Goal: Check status: Check status

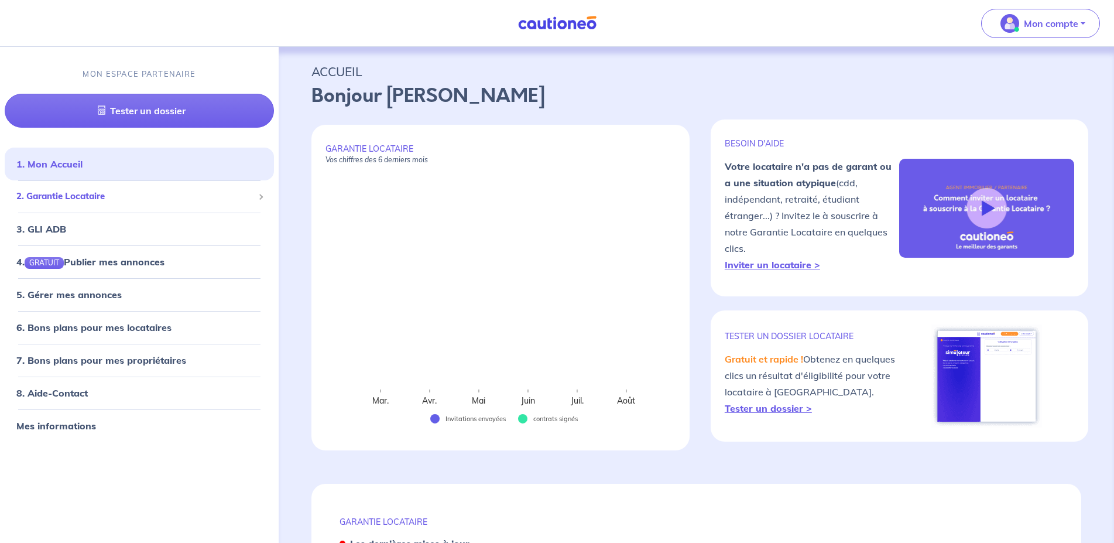
click at [113, 188] on div "2. Garantie Locataire" at bounding box center [139, 196] width 269 height 23
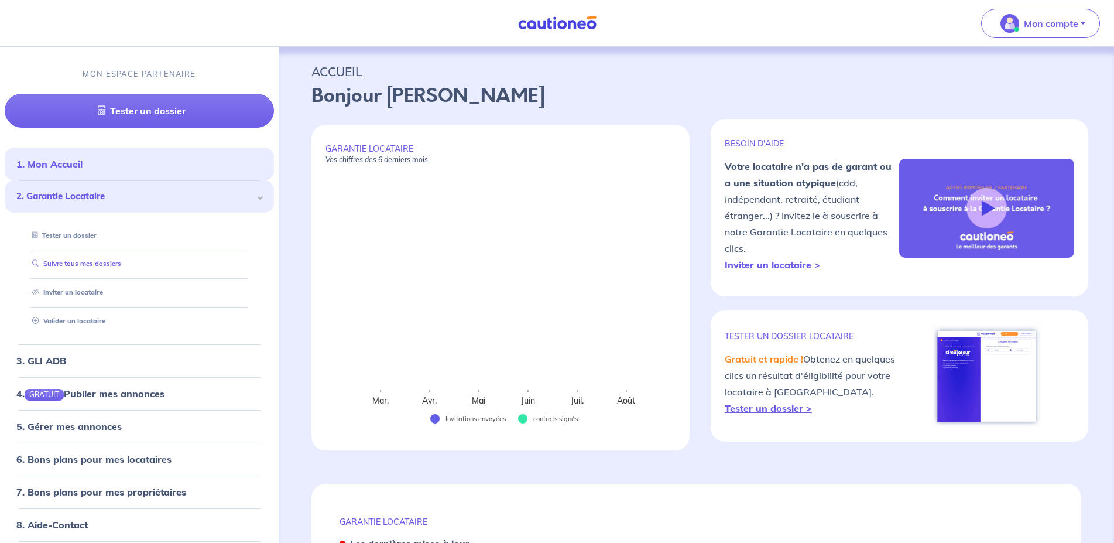
click at [113, 259] on link "Suivre tous mes dossiers" at bounding box center [75, 263] width 94 height 8
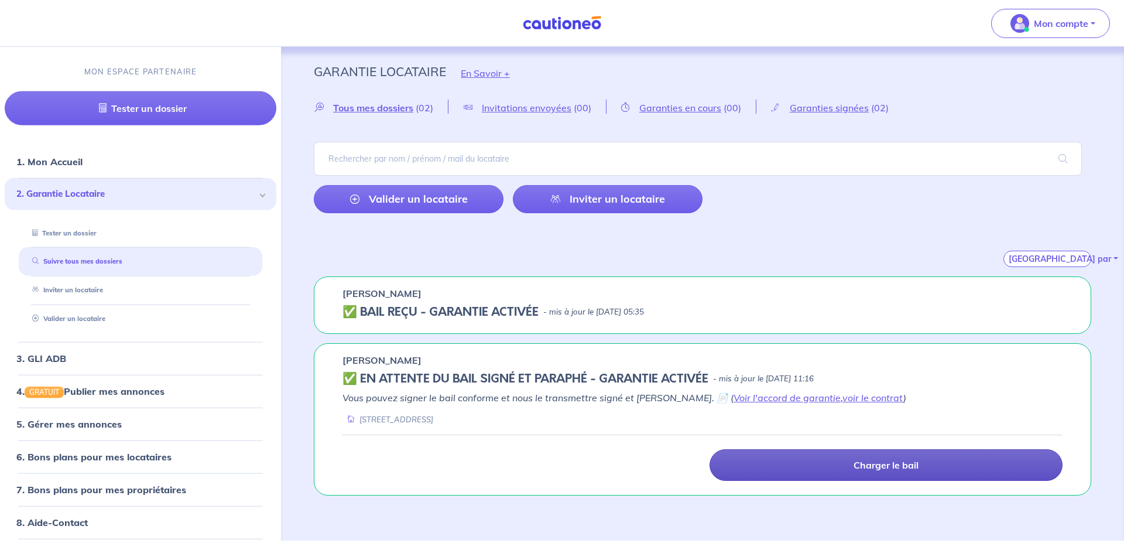
click at [807, 456] on link "Charger le bail" at bounding box center [886, 465] width 353 height 32
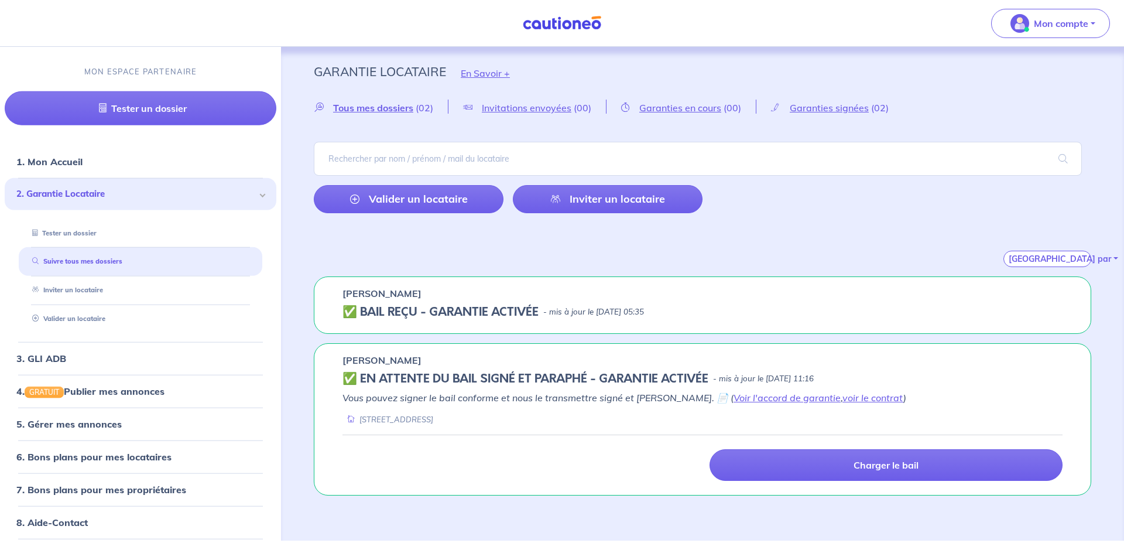
click at [896, 341] on div "Garantie Locataire En Savoir + Tous mes dossiers (02) Invitations envoyées (00)…" at bounding box center [703, 271] width 834 height 448
click at [625, 378] on h5 "✅️️️ EN ATTENTE DU BAIL SIGNÉ ET PARAPHÉ - GARANTIE ACTIVÉE" at bounding box center [525, 379] width 366 height 14
click at [416, 377] on h5 "✅️️️ EN ATTENTE DU BAIL SIGNÉ ET PARAPHÉ - GARANTIE ACTIVÉE" at bounding box center [525, 379] width 366 height 14
click at [378, 364] on p "[PERSON_NAME]" at bounding box center [381, 360] width 79 height 14
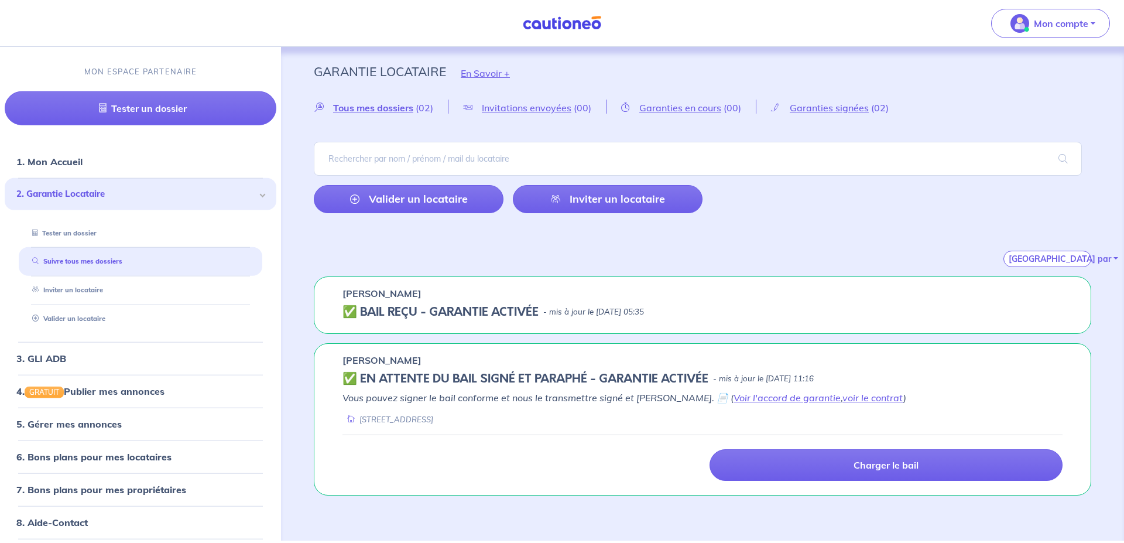
click at [378, 364] on p "[PERSON_NAME]" at bounding box center [381, 360] width 79 height 14
click at [1062, 29] on p "Mon compte" at bounding box center [1061, 23] width 54 height 14
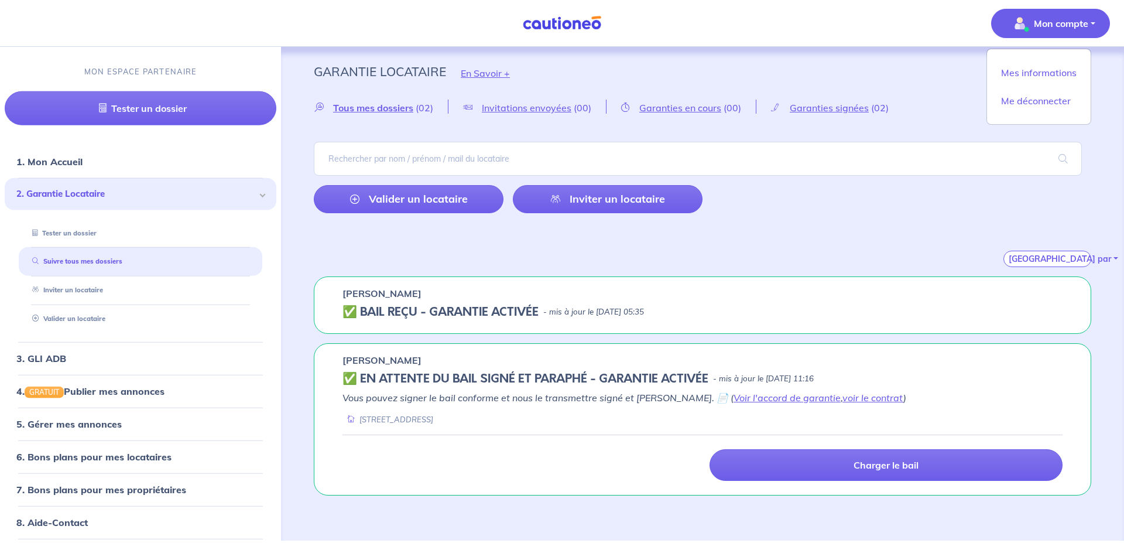
click at [829, 273] on div "Garantie Locataire En Savoir + Tous mes dossiers (02) Invitations envoyées (00)…" at bounding box center [703, 271] width 834 height 448
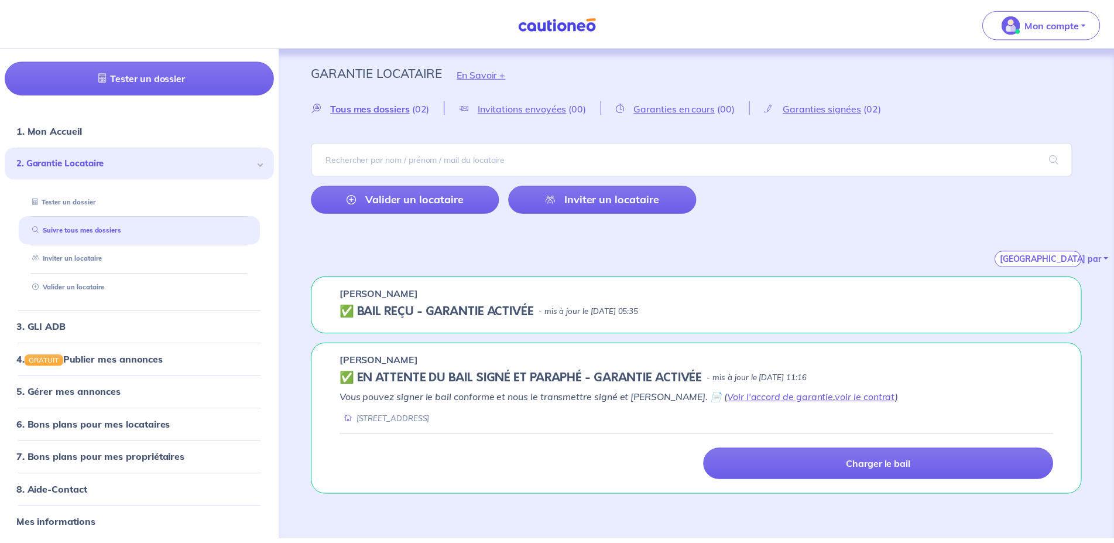
scroll to position [37, 0]
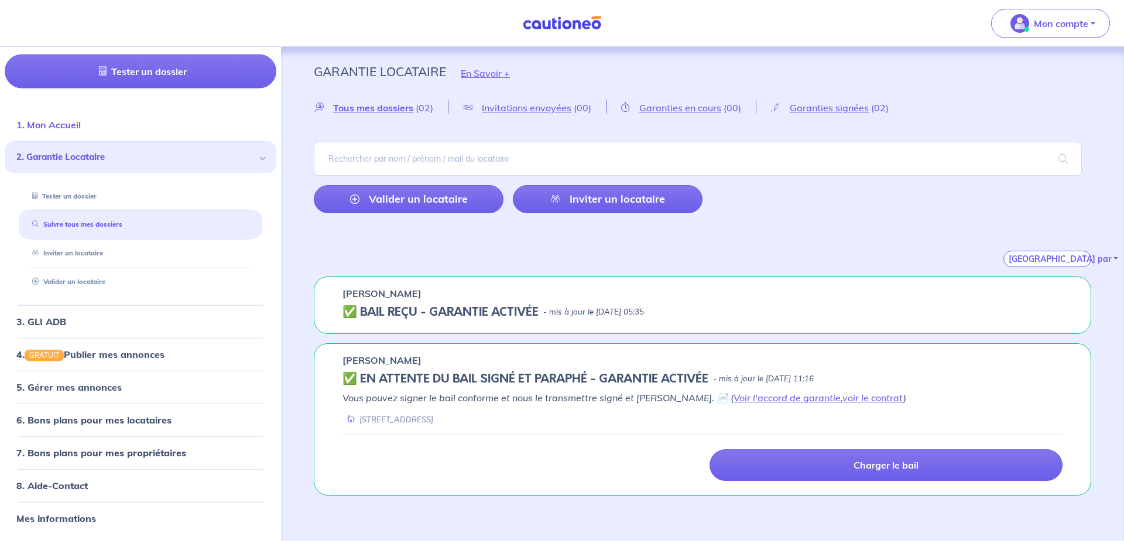
click at [81, 131] on link "1. Mon Accueil" at bounding box center [48, 125] width 64 height 12
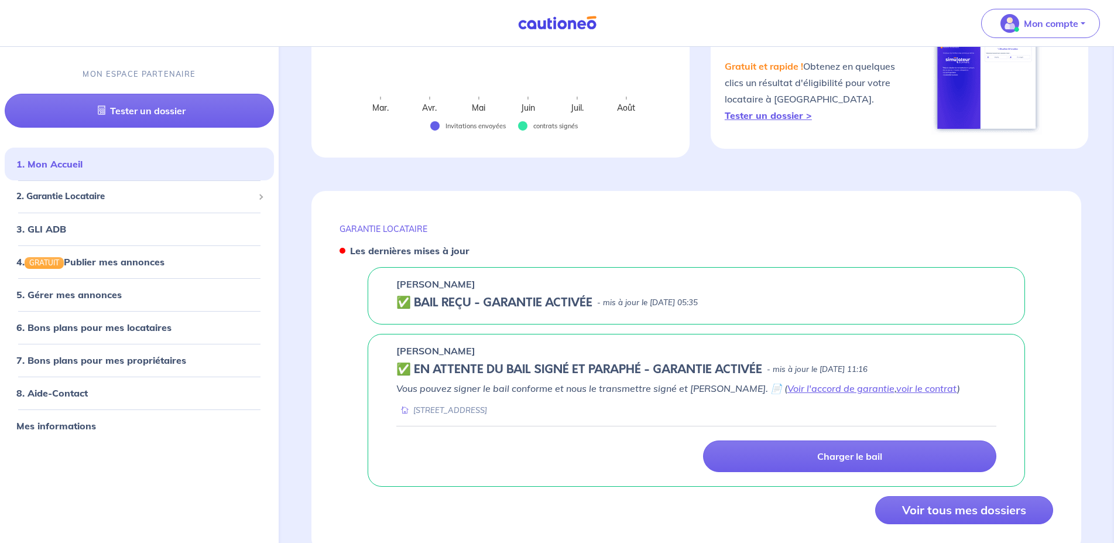
scroll to position [335, 0]
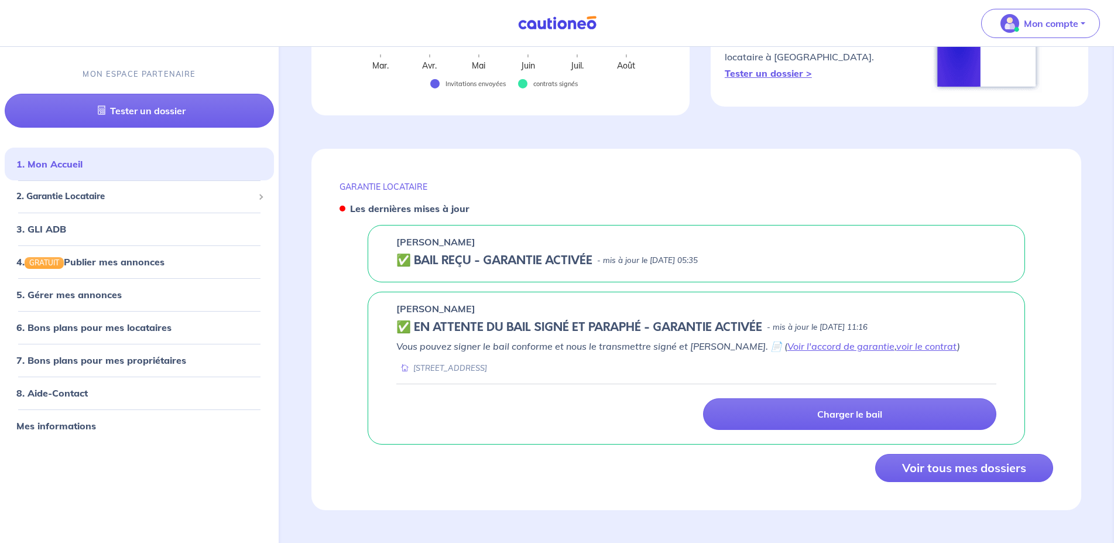
click at [542, 405] on div "Charger le bail" at bounding box center [696, 414] width 614 height 32
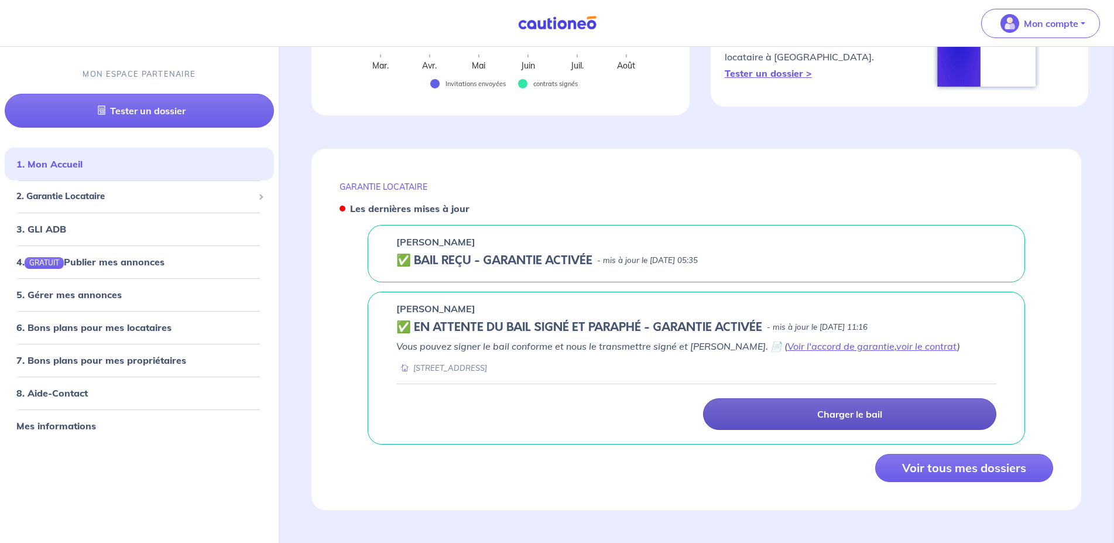
scroll to position [335, 0]
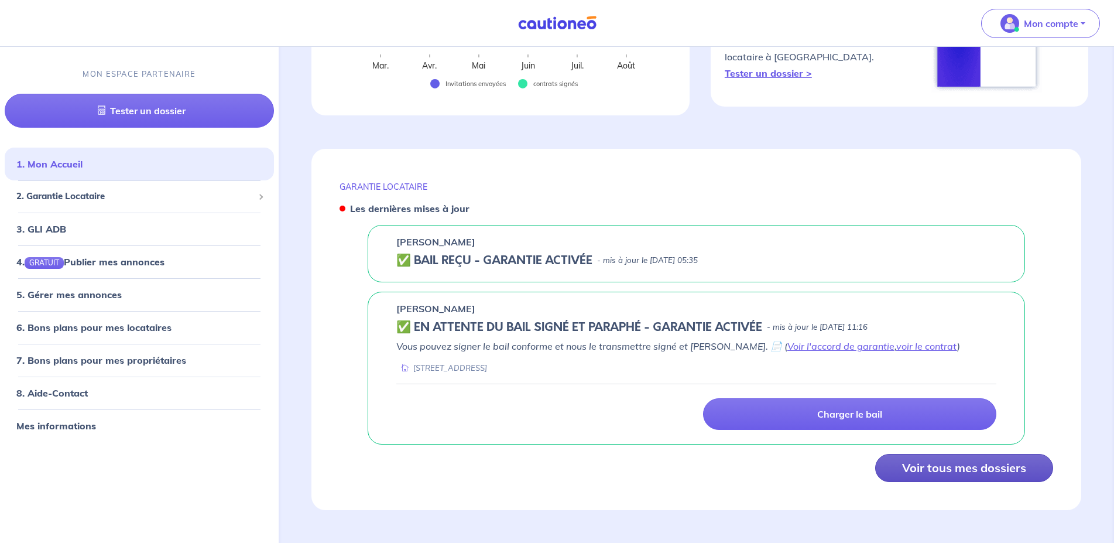
click at [991, 478] on button "Voir tous mes dossiers" at bounding box center [964, 468] width 178 height 28
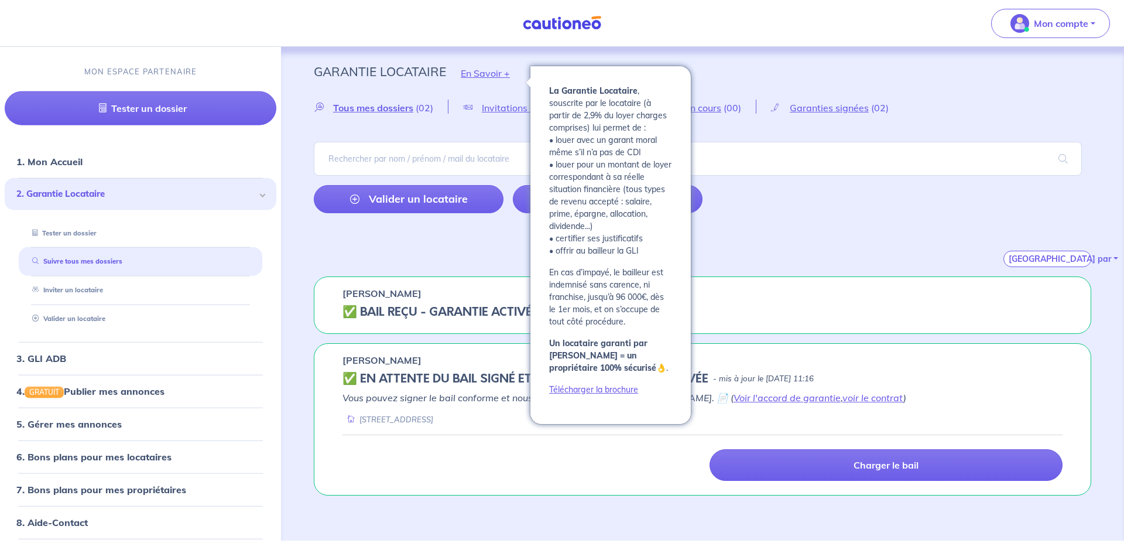
click at [494, 74] on button "En Savoir +" at bounding box center [485, 73] width 78 height 34
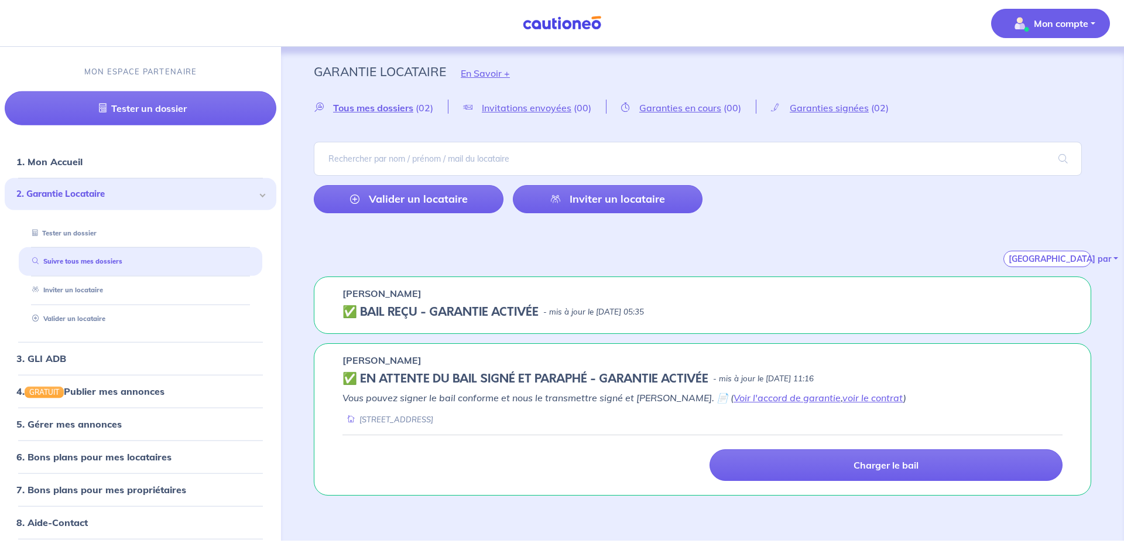
click at [1045, 16] on p "Mon compte" at bounding box center [1061, 23] width 54 height 14
click at [1040, 102] on link "Me déconnecter" at bounding box center [1039, 100] width 94 height 19
